Goal: Task Accomplishment & Management: Manage account settings

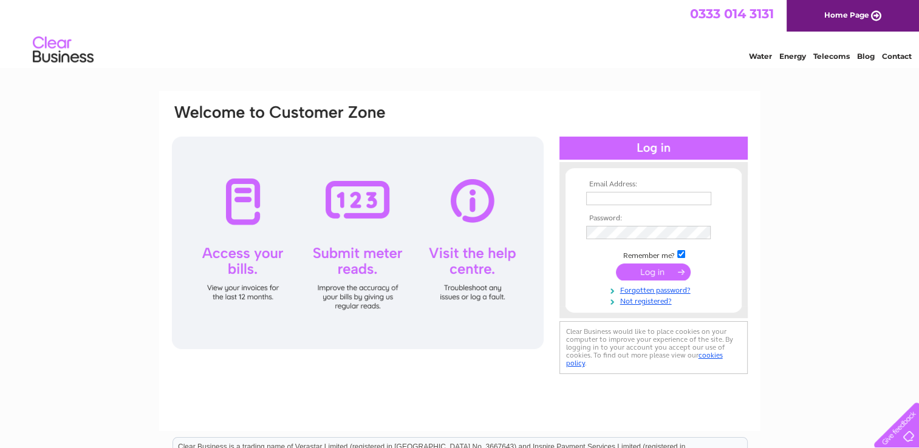
type input "[EMAIL_ADDRESS][DOMAIN_NAME]"
click at [645, 276] on input "submit" at bounding box center [653, 272] width 75 height 17
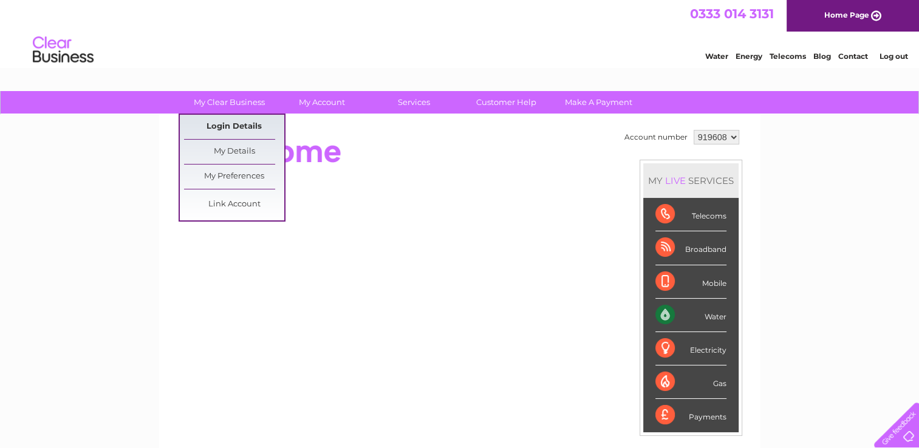
click at [244, 120] on link "Login Details" at bounding box center [234, 127] width 100 height 24
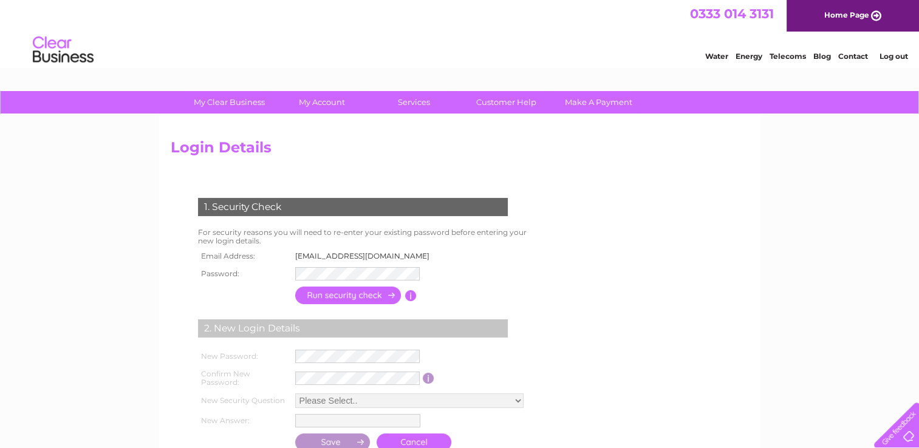
click at [389, 295] on input "button" at bounding box center [348, 296] width 107 height 18
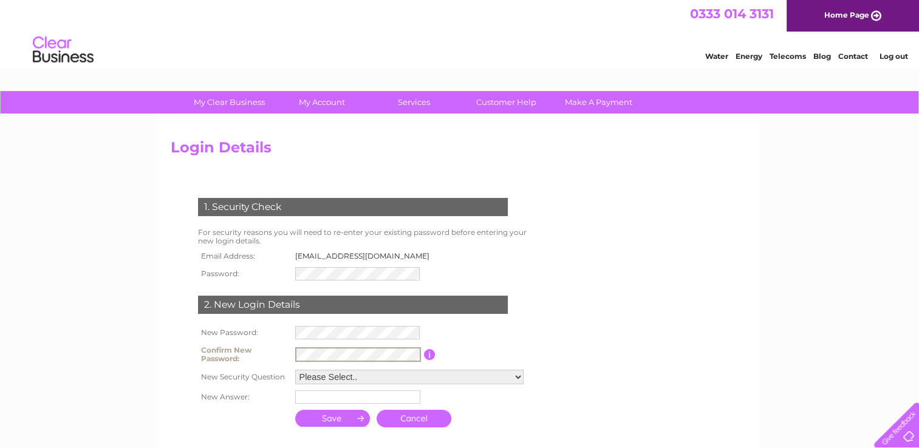
click at [396, 379] on select "Please Select.. In what town or city was your first job? In what town or city d…" at bounding box center [409, 377] width 228 height 15
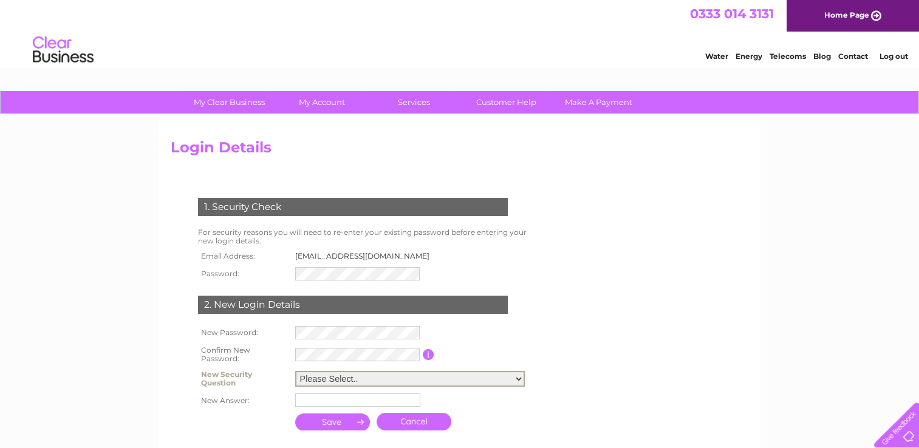
select select "5"
click at [295, 371] on select "Please Select.. In what town or city was your first job? In what town or city d…" at bounding box center [410, 379] width 230 height 16
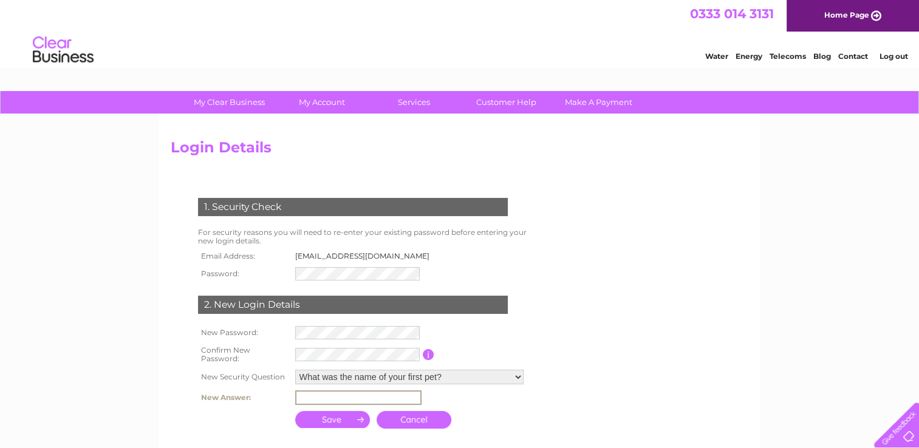
click at [386, 394] on input "text" at bounding box center [358, 398] width 126 height 15
type input "[PERSON_NAME]"
click at [345, 422] on input "submit" at bounding box center [332, 418] width 75 height 17
